Goal: Navigation & Orientation: Understand site structure

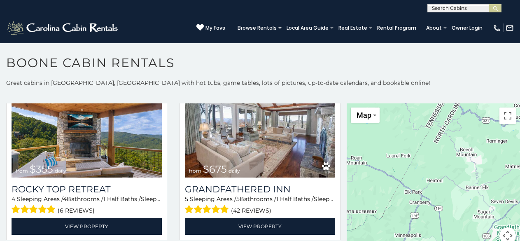
scroll to position [420, 0]
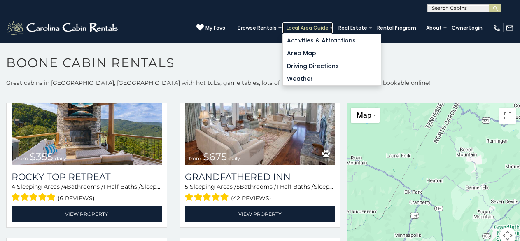
click at [294, 25] on link "Local Area Guide" at bounding box center [308, 28] width 50 height 12
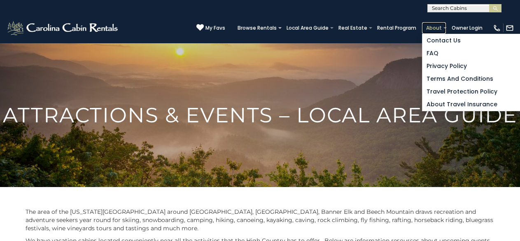
click at [429, 23] on link "About" at bounding box center [434, 28] width 24 height 12
